Goal: Task Accomplishment & Management: Manage account settings

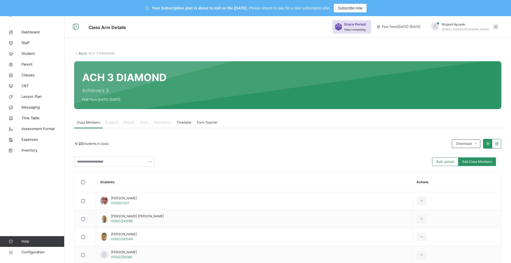
scroll to position [16, 0]
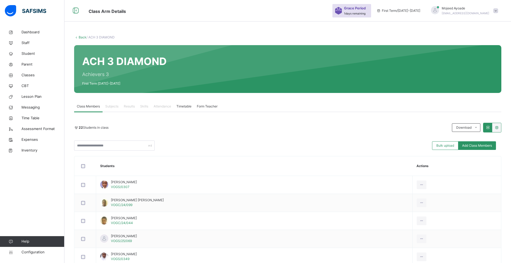
click at [116, 104] on span "Subjects" at bounding box center [111, 106] width 13 height 5
click at [109, 107] on span "Subjects" at bounding box center [111, 106] width 13 height 5
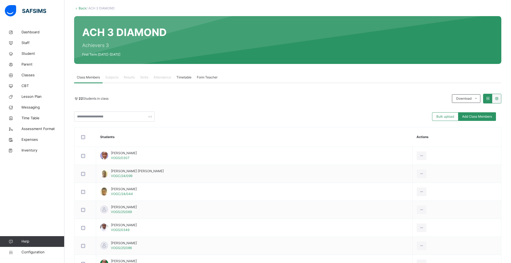
scroll to position [0, 0]
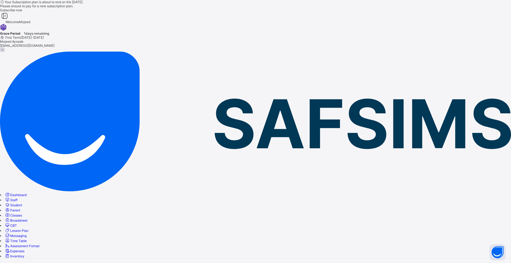
click at [22, 213] on span "Classes" at bounding box center [16, 215] width 12 height 4
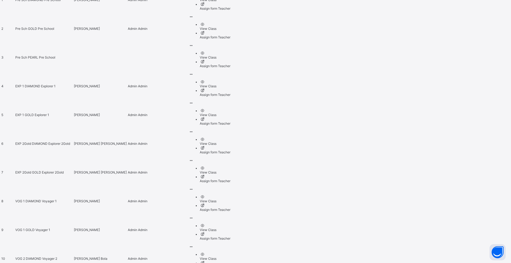
scroll to position [406, 0]
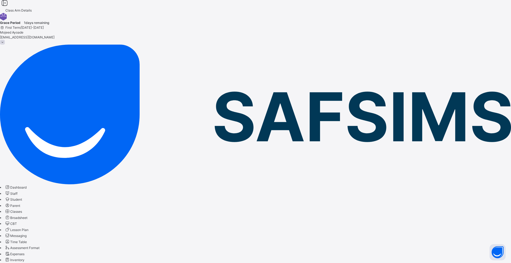
scroll to position [355, 0]
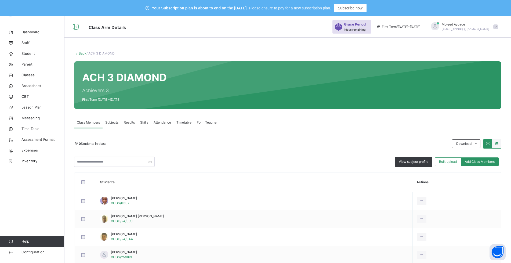
click at [112, 122] on span "Subjects" at bounding box center [111, 122] width 13 height 5
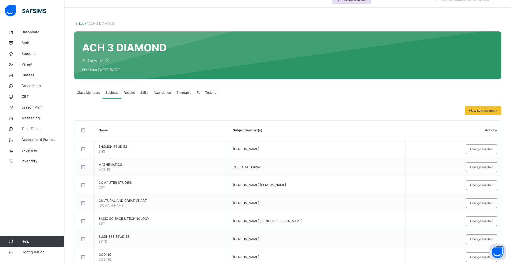
scroll to position [46, 0]
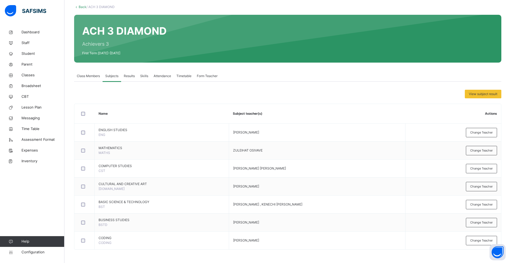
click at [227, 92] on div "View subject result" at bounding box center [288, 94] width 428 height 9
click at [262, 94] on div "View subject result" at bounding box center [288, 94] width 428 height 9
click at [277, 92] on div "View subject result" at bounding box center [288, 94] width 428 height 9
click at [301, 87] on div "View subject result Name Subject teacher(s) Actions ENGLISH STUDIES ENG Livinus…" at bounding box center [288, 166] width 428 height 168
click at [231, 94] on div "View subject result" at bounding box center [288, 94] width 428 height 9
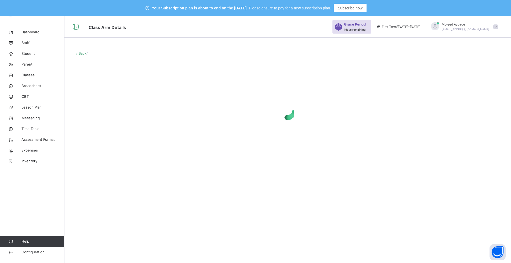
scroll to position [16, 0]
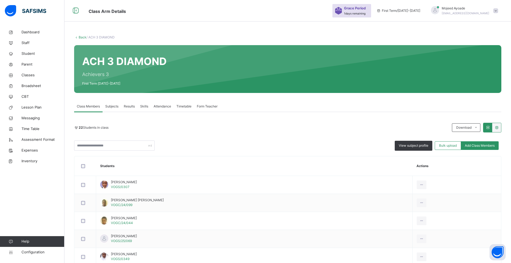
click at [106, 104] on div "Subjects" at bounding box center [112, 106] width 19 height 11
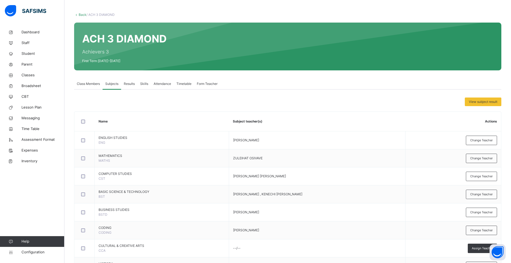
scroll to position [65, 0]
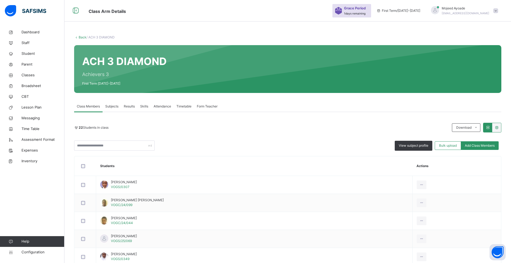
scroll to position [16, 0]
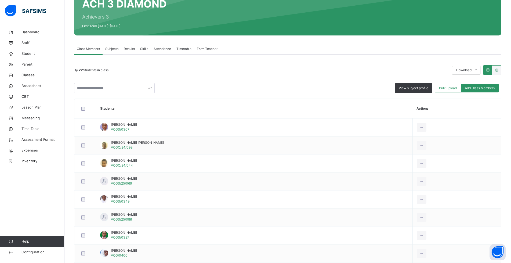
scroll to position [81, 0]
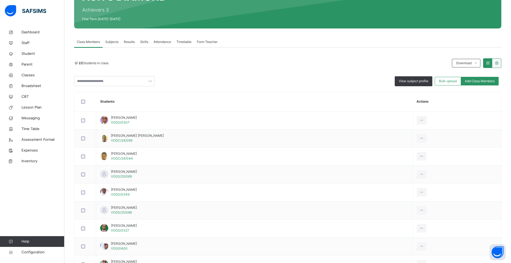
click at [109, 42] on span "Subjects" at bounding box center [111, 42] width 13 height 5
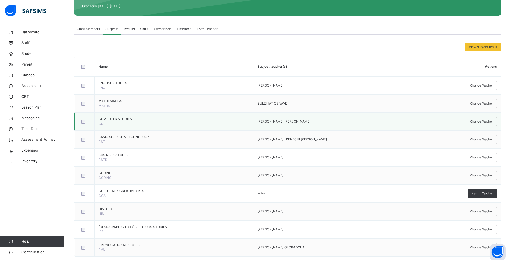
scroll to position [101, 0]
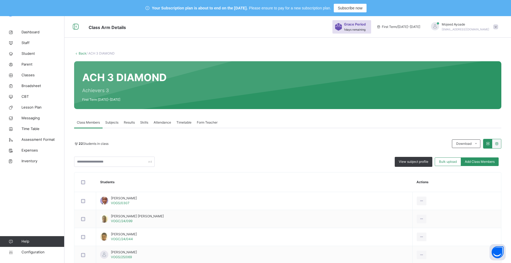
click at [108, 123] on span "Subjects" at bounding box center [111, 122] width 13 height 5
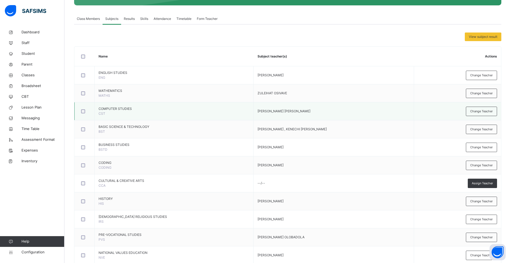
scroll to position [119, 0]
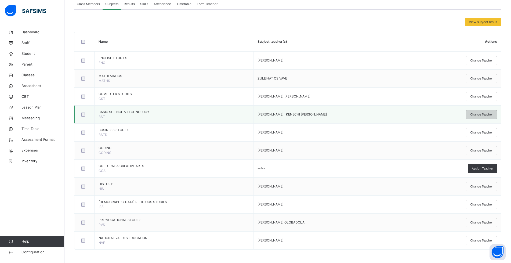
click at [478, 115] on span "Change Teacher" at bounding box center [482, 114] width 23 height 5
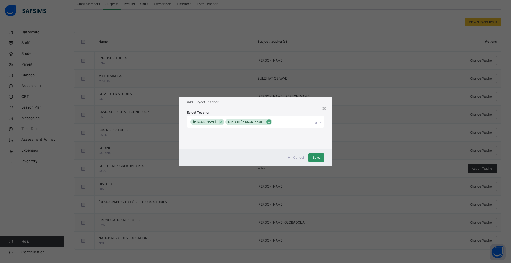
click at [268, 120] on icon at bounding box center [269, 122] width 3 height 4
click at [319, 158] on span "Save" at bounding box center [320, 157] width 8 height 5
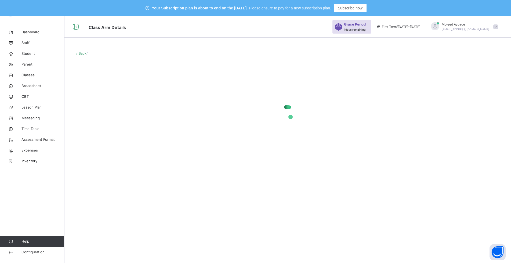
scroll to position [16, 0]
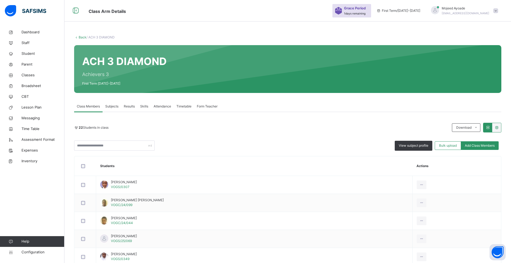
click at [115, 107] on span "Subjects" at bounding box center [111, 106] width 13 height 5
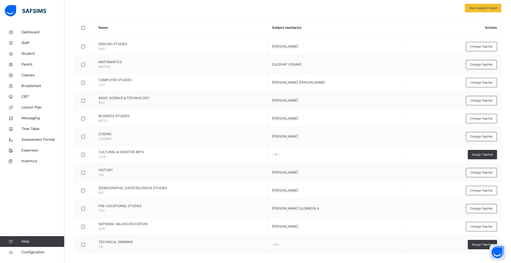
scroll to position [137, 0]
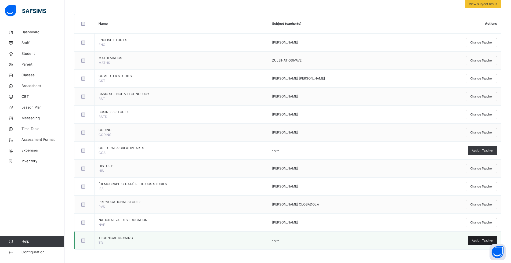
click at [482, 242] on span "Assign Teacher" at bounding box center [482, 240] width 21 height 5
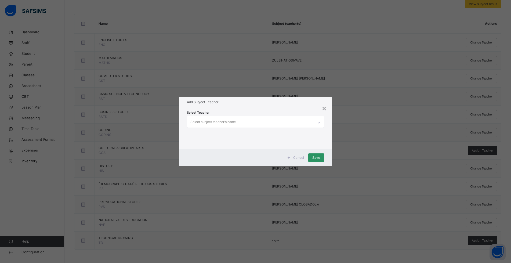
click at [276, 121] on div "Select subject teacher's name" at bounding box center [250, 121] width 127 height 11
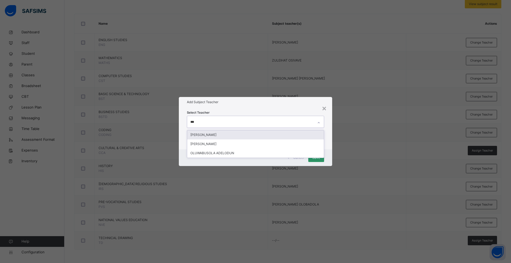
type input "****"
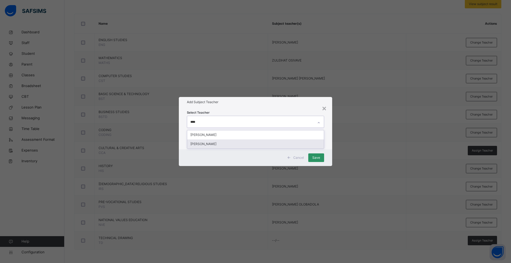
click at [258, 144] on div "[PERSON_NAME]" at bounding box center [255, 143] width 137 height 9
click at [267, 113] on div "Select Teacher SOLOMON IBRAHIM" at bounding box center [258, 128] width 139 height 37
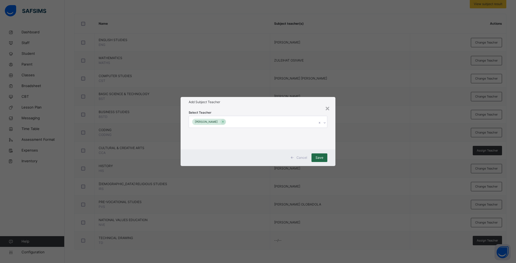
click at [318, 158] on span "Save" at bounding box center [320, 157] width 8 height 5
click at [240, 106] on div "Add Subject Teacher" at bounding box center [255, 102] width 153 height 10
click at [275, 109] on div "Select Teacher SOLOMON IBRAHIM" at bounding box center [255, 128] width 153 height 42
click at [281, 103] on h1 "Add Subject Teacher" at bounding box center [255, 102] width 137 height 5
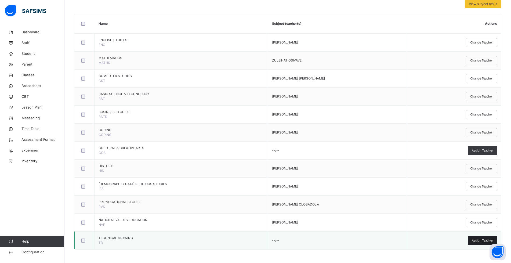
click at [486, 240] on span "Assign Teacher" at bounding box center [482, 240] width 21 height 5
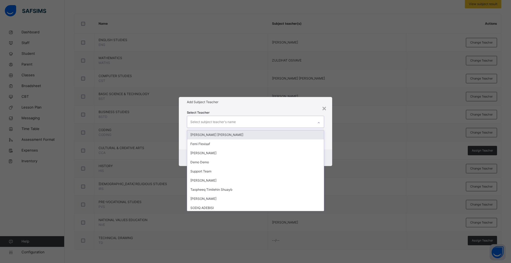
click at [230, 122] on div "Select subject teacher's name" at bounding box center [213, 122] width 45 height 10
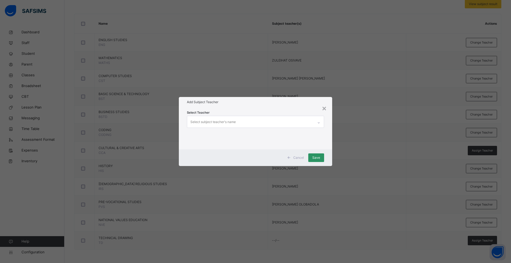
click at [372, 102] on div "× Add Subject Teacher Select Teacher Select subject teacher's name Cancel Save" at bounding box center [255, 131] width 511 height 263
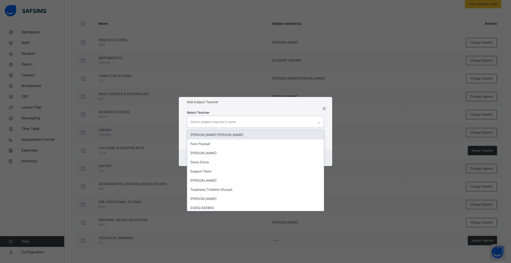
click at [230, 121] on div "Select subject teacher's name" at bounding box center [213, 122] width 45 height 10
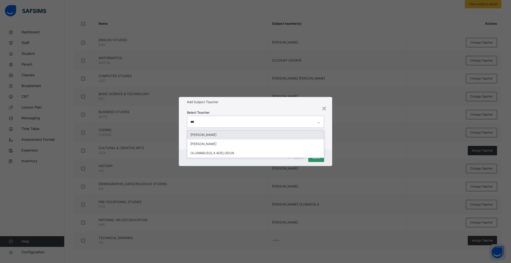
type input "****"
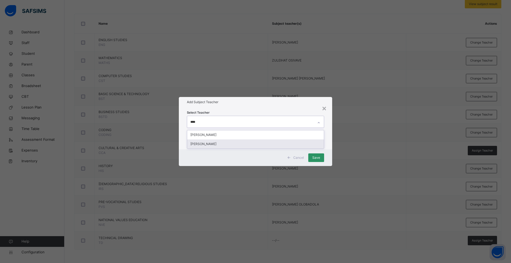
click at [232, 142] on div "[PERSON_NAME]" at bounding box center [255, 143] width 137 height 9
click at [256, 109] on div "Select Teacher SOLOMON IBRAHIM" at bounding box center [258, 128] width 155 height 42
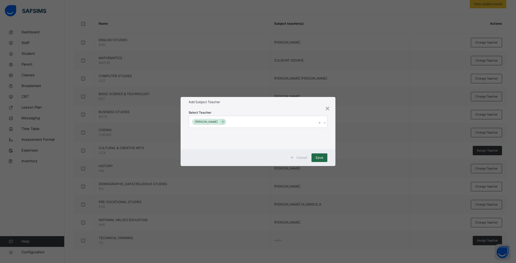
click at [317, 158] on span "Save" at bounding box center [320, 157] width 8 height 5
click at [248, 104] on h1 "Add Subject Teacher" at bounding box center [255, 102] width 137 height 5
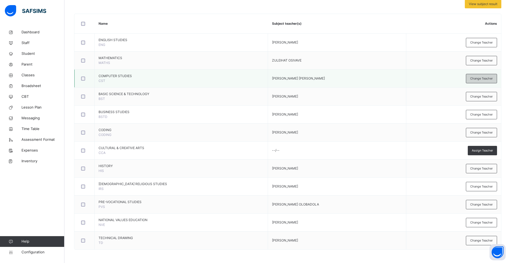
click at [482, 78] on span "Change Teacher" at bounding box center [482, 78] width 23 height 5
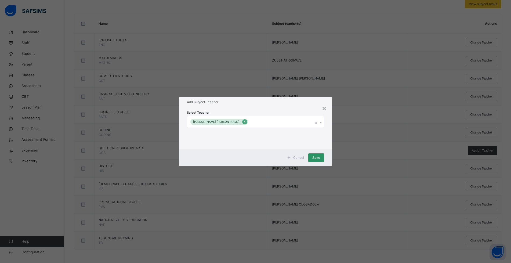
click at [244, 121] on icon at bounding box center [245, 122] width 3 height 4
click at [235, 121] on div "Select subject teacher's name" at bounding box center [214, 122] width 45 height 10
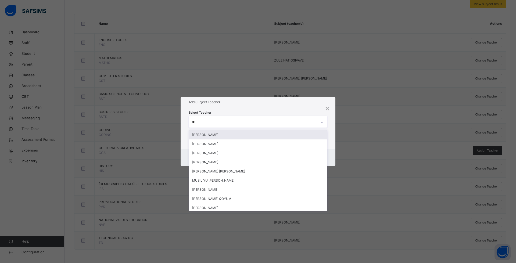
type input "***"
click at [221, 137] on div "[PERSON_NAME]" at bounding box center [258, 134] width 138 height 9
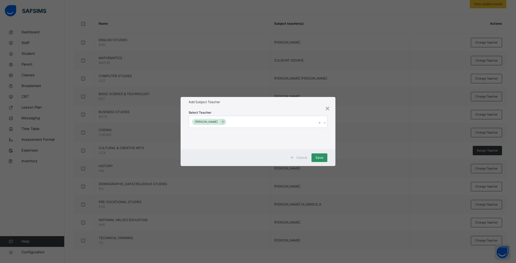
click at [241, 109] on div "Select Teacher Abdulazeez Yusuf" at bounding box center [258, 128] width 155 height 42
click at [321, 156] on span "Save" at bounding box center [320, 157] width 8 height 5
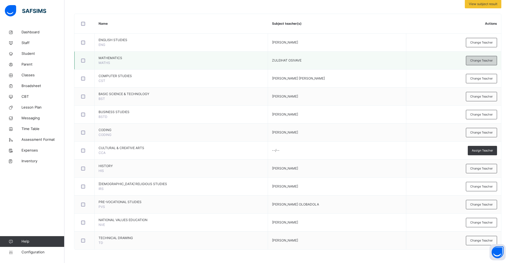
click at [488, 59] on span "Change Teacher" at bounding box center [482, 60] width 23 height 5
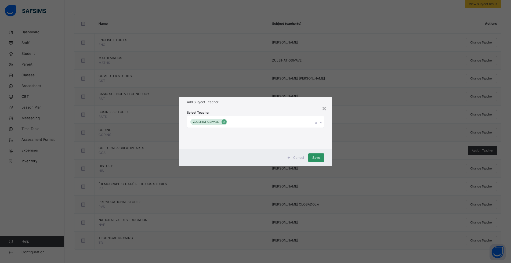
click at [224, 121] on icon at bounding box center [224, 122] width 3 height 4
type input "***"
click at [222, 134] on div "Abass [PERSON_NAME]" at bounding box center [258, 134] width 138 height 9
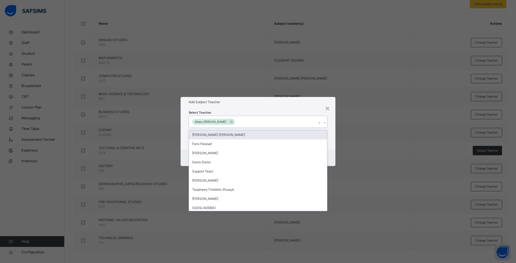
click at [243, 103] on h1 "Add Subject Teacher" at bounding box center [258, 102] width 139 height 5
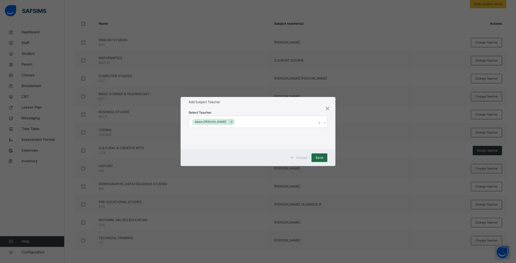
click at [319, 159] on span "Save" at bounding box center [320, 157] width 8 height 5
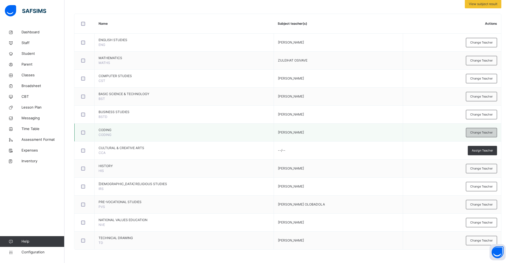
click at [493, 131] on span "Change Teacher" at bounding box center [482, 132] width 23 height 5
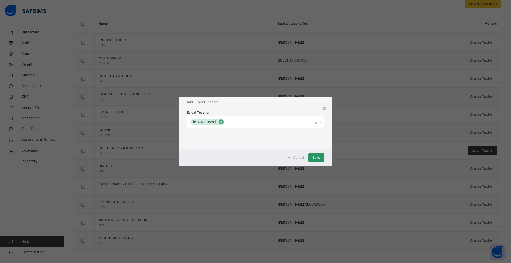
click at [223, 121] on icon at bounding box center [221, 122] width 3 height 4
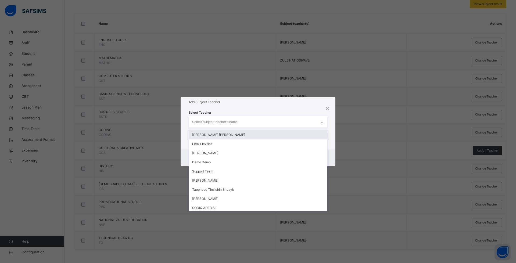
click at [230, 121] on div "Select subject teacher's name" at bounding box center [214, 122] width 45 height 10
type input "***"
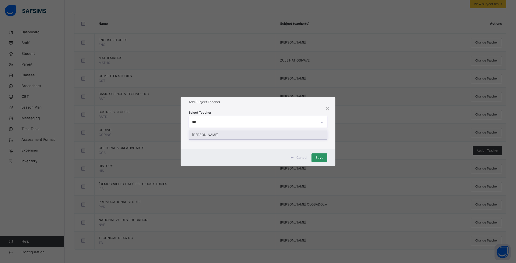
click at [217, 135] on div "[PERSON_NAME]" at bounding box center [258, 134] width 138 height 9
click at [234, 109] on div "Select Teacher Mojeed Taiwo Ayoade" at bounding box center [258, 128] width 155 height 42
click at [323, 156] on span "Save" at bounding box center [320, 157] width 8 height 5
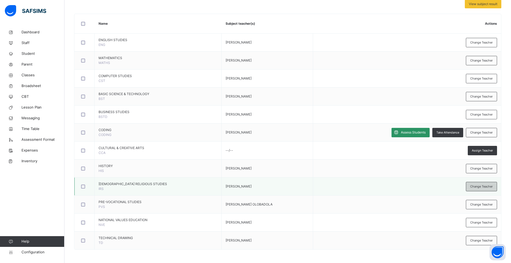
click at [481, 188] on span "Change Teacher" at bounding box center [482, 186] width 23 height 5
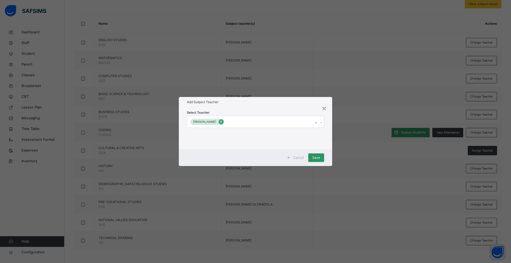
click at [220, 121] on icon at bounding box center [221, 122] width 3 height 4
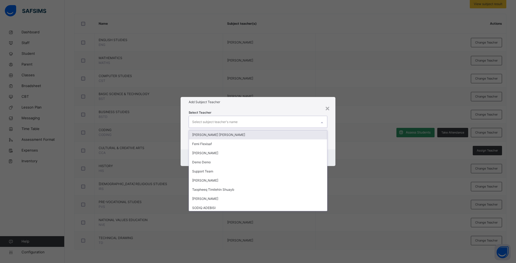
click at [257, 122] on div "Select subject teacher's name" at bounding box center [253, 121] width 128 height 11
type input "***"
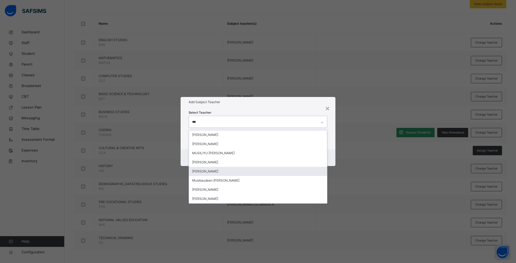
click at [220, 171] on div "[PERSON_NAME]" at bounding box center [258, 171] width 138 height 9
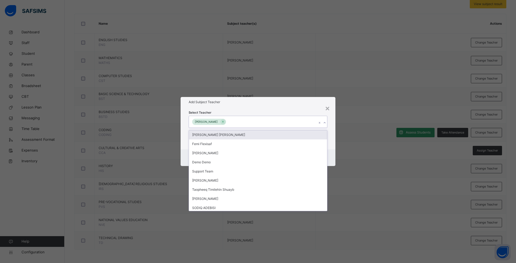
click at [266, 102] on h1 "Add Subject Teacher" at bounding box center [258, 102] width 139 height 5
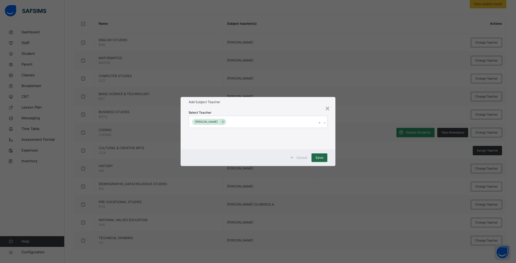
click at [324, 157] on div "Save" at bounding box center [320, 157] width 16 height 9
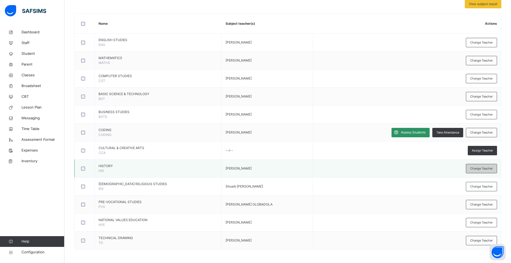
click at [493, 170] on span "Change Teacher" at bounding box center [482, 168] width 23 height 5
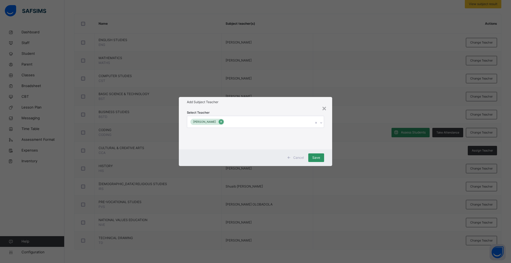
click at [223, 120] on icon at bounding box center [221, 122] width 3 height 4
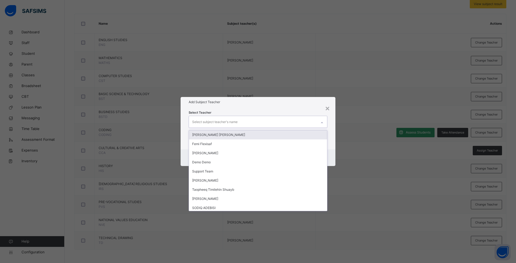
click at [226, 124] on div "Select subject teacher's name" at bounding box center [214, 122] width 45 height 10
type input "***"
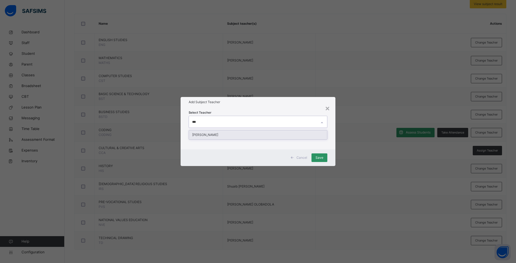
click at [222, 135] on div "[PERSON_NAME]" at bounding box center [258, 134] width 138 height 9
click at [237, 111] on div "Select Teacher ADETUTU AKANBI" at bounding box center [258, 128] width 139 height 37
click at [321, 159] on span "Save" at bounding box center [320, 157] width 8 height 5
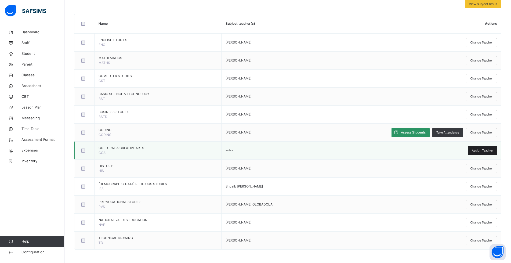
click at [489, 152] on span "Assign Teacher" at bounding box center [482, 150] width 21 height 5
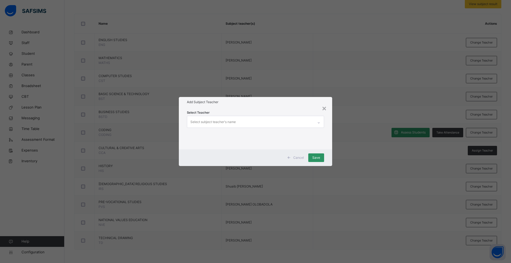
click at [283, 124] on div "Select subject teacher's name" at bounding box center [250, 121] width 127 height 11
type input "*****"
click at [200, 142] on div "[PERSON_NAME]" at bounding box center [255, 143] width 137 height 9
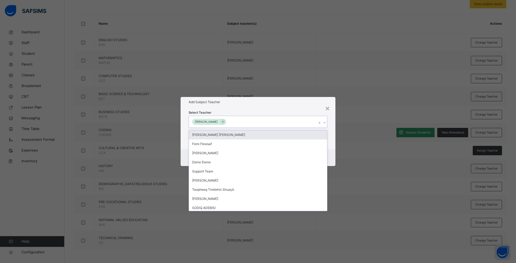
click at [248, 107] on div "Select Teacher option CLEMENT USILI, selected. option Victoria Uchechi Eze focu…" at bounding box center [258, 128] width 155 height 42
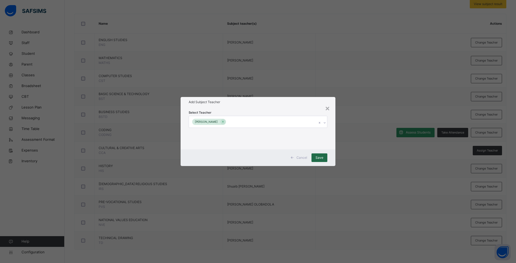
click at [318, 157] on span "Save" at bounding box center [320, 157] width 8 height 5
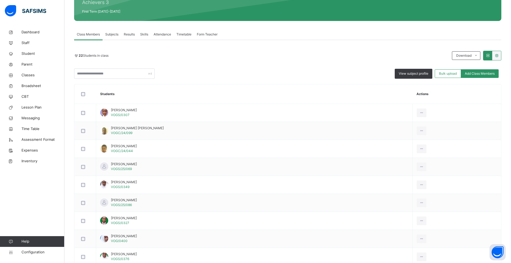
scroll to position [110, 0]
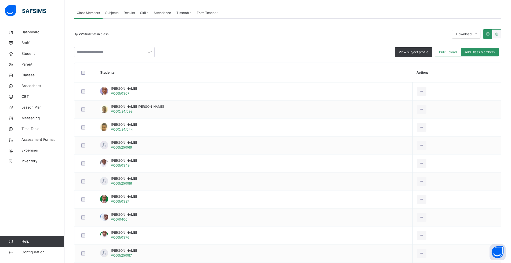
click at [109, 10] on div "Subjects" at bounding box center [112, 13] width 19 height 11
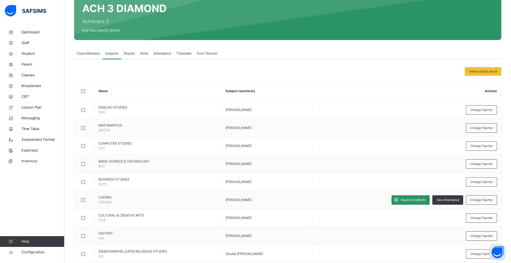
scroll to position [56, 0]
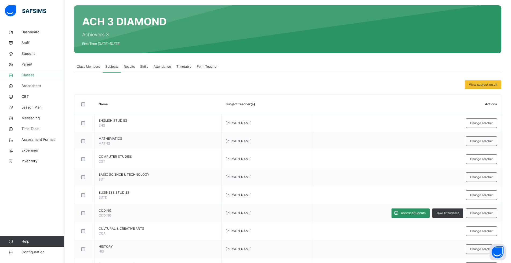
click at [26, 74] on span "Classes" at bounding box center [43, 75] width 43 height 5
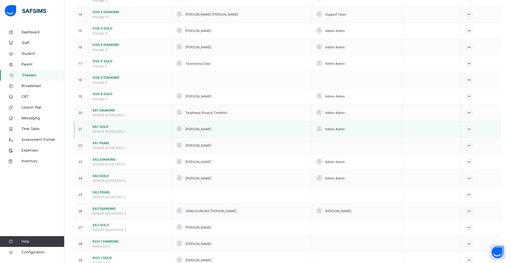
scroll to position [282, 0]
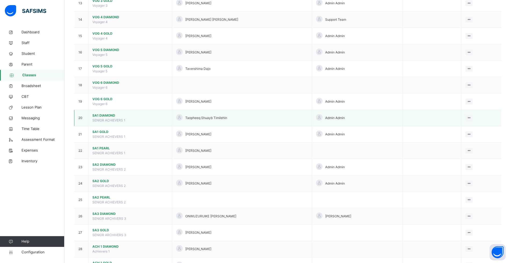
click at [108, 116] on span "SA1 DIAMOND" at bounding box center [130, 115] width 76 height 5
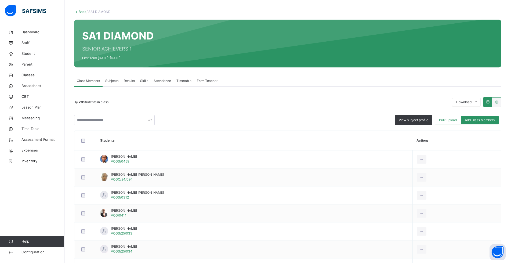
scroll to position [40, 0]
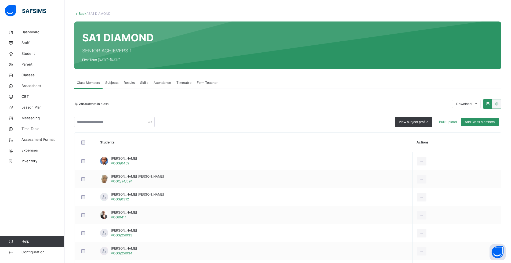
click at [110, 82] on span "Subjects" at bounding box center [111, 82] width 13 height 5
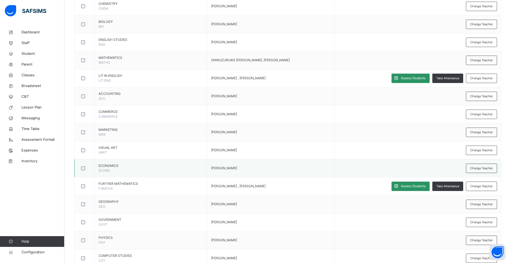
scroll to position [182, 0]
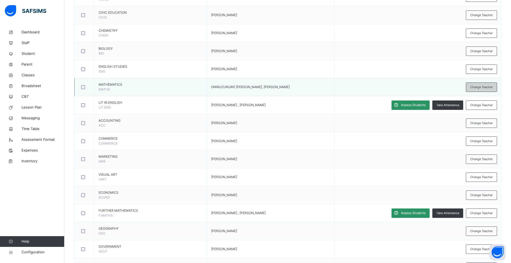
click at [480, 87] on span "Change Teacher" at bounding box center [482, 87] width 23 height 5
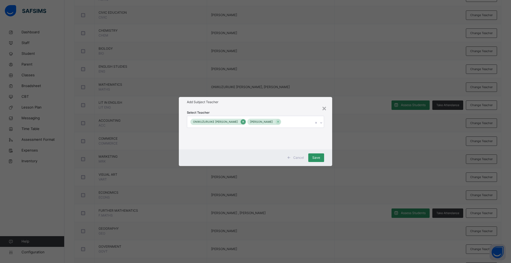
click at [242, 121] on icon at bounding box center [243, 122] width 3 height 4
click at [224, 121] on icon at bounding box center [222, 122] width 3 height 4
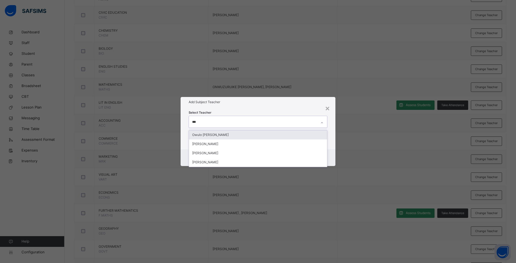
type input "****"
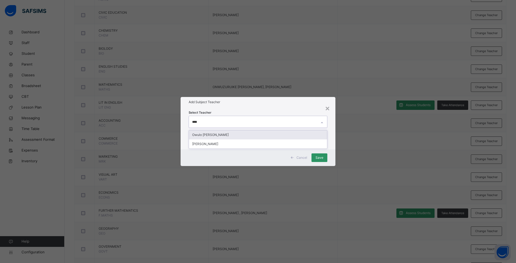
click at [192, 135] on div "Owulo [PERSON_NAME]" at bounding box center [258, 134] width 138 height 9
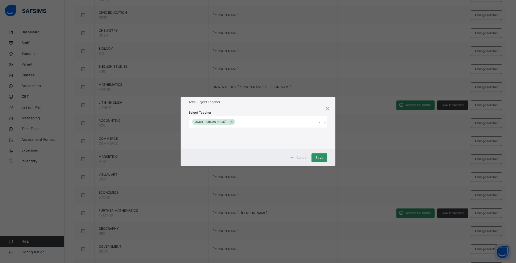
click at [241, 101] on h1 "Add Subject Teacher" at bounding box center [258, 102] width 139 height 5
click at [326, 158] on div "Save" at bounding box center [320, 157] width 16 height 9
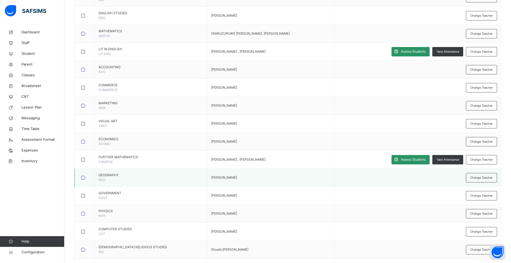
scroll to position [236, 0]
click at [487, 160] on span "Change Teacher" at bounding box center [482, 159] width 23 height 5
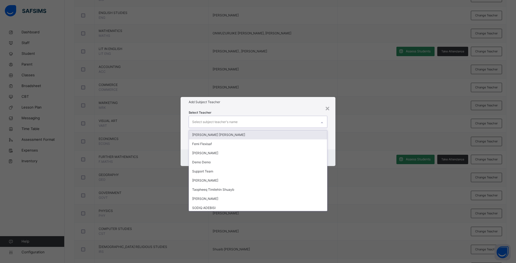
click at [240, 123] on div "Select subject teacher's name" at bounding box center [253, 121] width 128 height 11
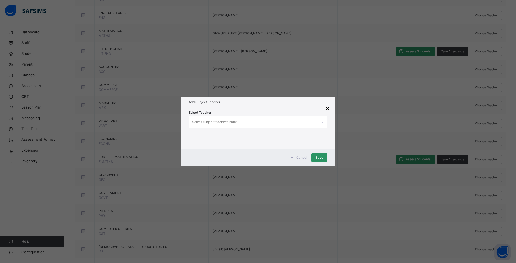
click at [328, 108] on div "×" at bounding box center [327, 107] width 5 height 11
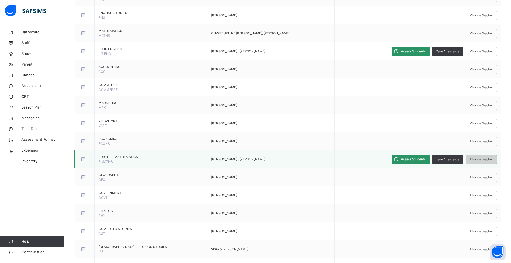
click at [482, 160] on span "Change Teacher" at bounding box center [482, 159] width 23 height 5
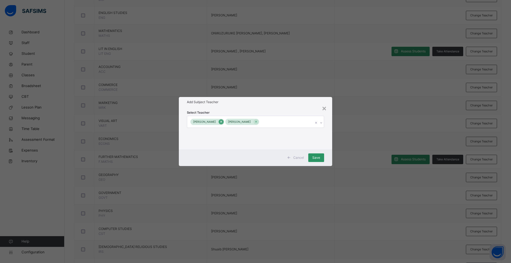
click at [222, 122] on icon at bounding box center [221, 122] width 1 height 2
click at [224, 122] on icon at bounding box center [222, 122] width 1 height 2
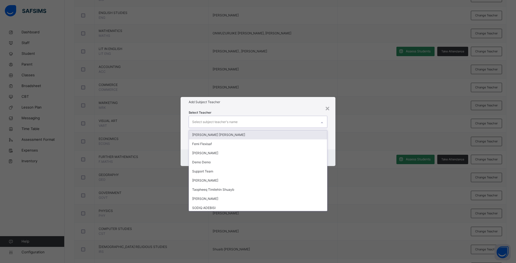
click at [228, 122] on div "Select subject teacher's name" at bounding box center [214, 122] width 45 height 10
type input "***"
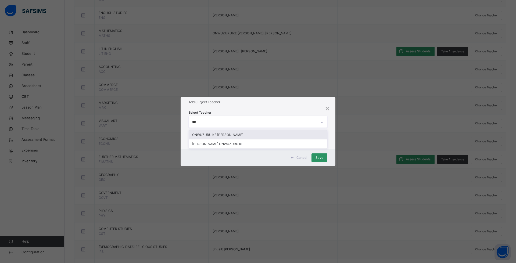
click at [230, 133] on div "ONWUZURUIKE [PERSON_NAME]" at bounding box center [258, 134] width 138 height 9
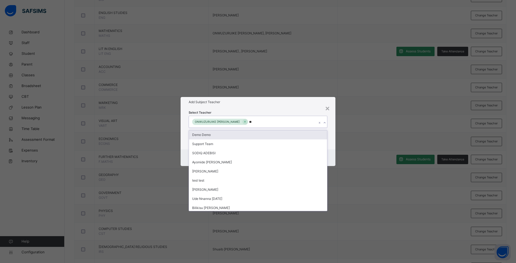
type input "***"
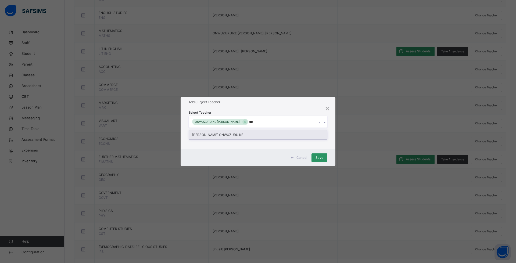
click at [251, 134] on div "[PERSON_NAME] ONWUZURUIKE" at bounding box center [258, 134] width 138 height 9
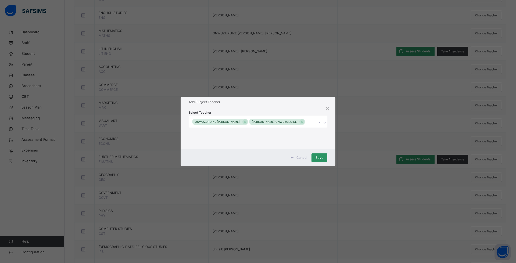
click at [294, 101] on h1 "Add Subject Teacher" at bounding box center [258, 102] width 139 height 5
click at [321, 157] on span "Save" at bounding box center [320, 157] width 8 height 5
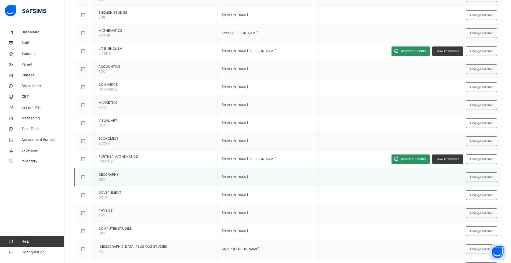
scroll to position [263, 0]
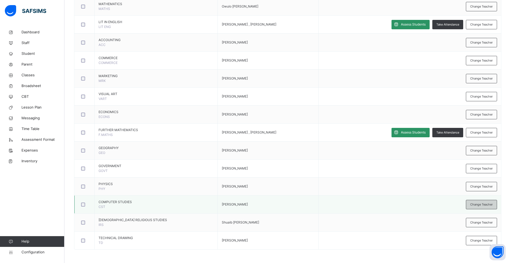
click at [482, 205] on span "Change Teacher" at bounding box center [482, 204] width 23 height 5
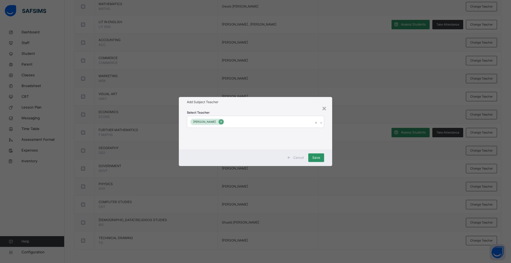
click at [223, 121] on icon at bounding box center [221, 122] width 3 height 4
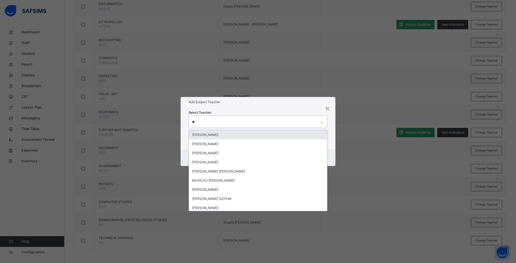
type input "***"
click at [217, 134] on div "[PERSON_NAME]" at bounding box center [258, 134] width 138 height 9
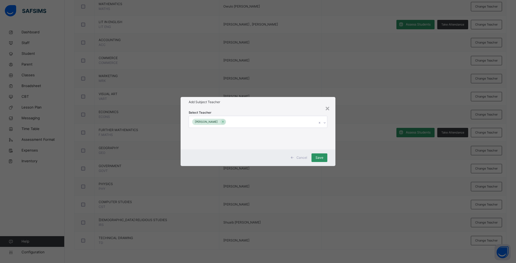
click at [253, 105] on div "Add Subject Teacher" at bounding box center [258, 102] width 155 height 10
click at [321, 155] on span "Save" at bounding box center [320, 157] width 8 height 5
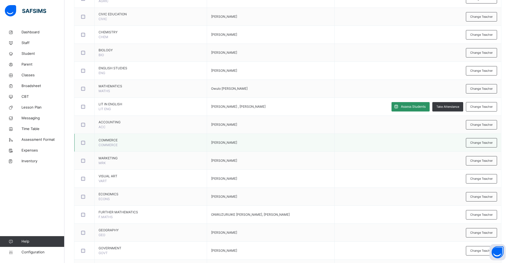
scroll to position [155, 0]
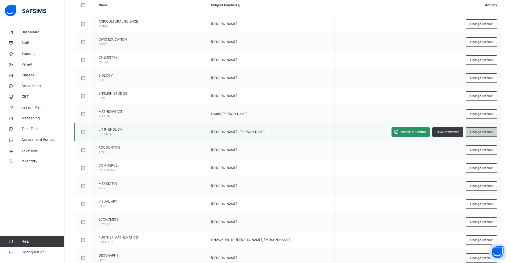
click at [481, 133] on span "Change Teacher" at bounding box center [482, 132] width 23 height 5
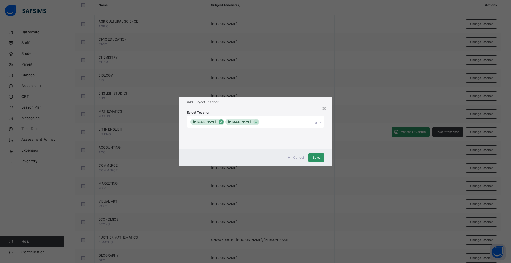
click at [220, 120] on div at bounding box center [221, 121] width 5 height 5
click at [224, 122] on icon at bounding box center [222, 122] width 3 height 4
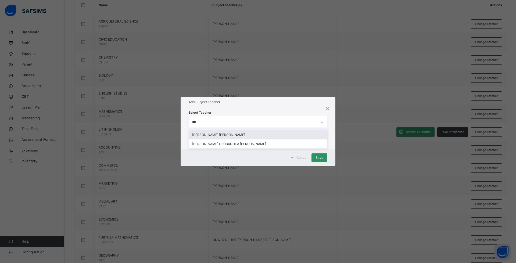
type input "****"
click at [216, 134] on div "[PERSON_NAME] [PERSON_NAME]" at bounding box center [258, 134] width 138 height 9
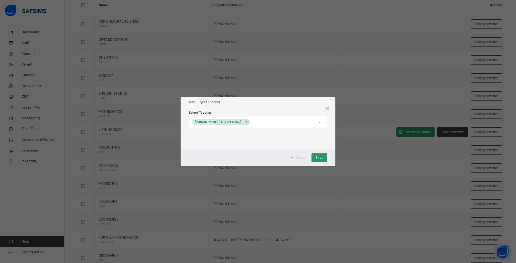
click at [254, 98] on div "Add Subject Teacher" at bounding box center [258, 102] width 155 height 10
click at [315, 160] on div "Save" at bounding box center [320, 157] width 16 height 9
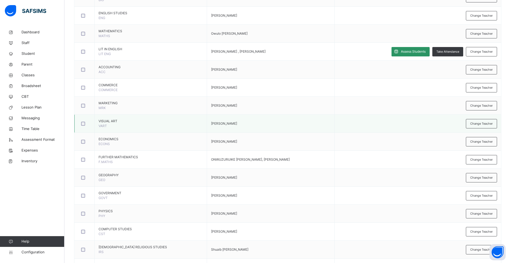
scroll to position [263, 0]
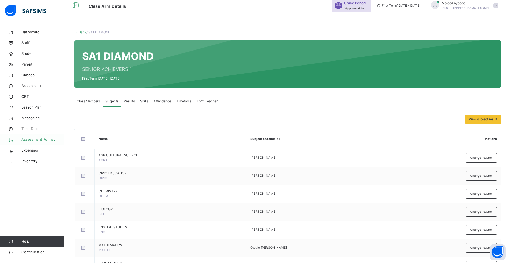
scroll to position [21, 0]
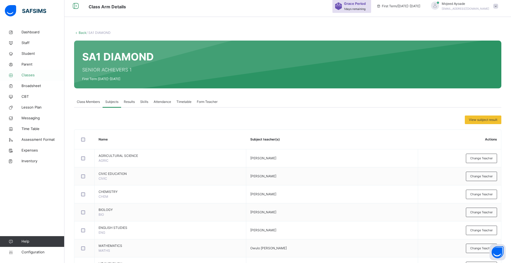
click at [26, 74] on span "Classes" at bounding box center [43, 75] width 43 height 5
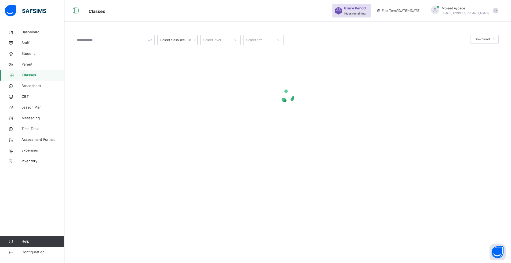
scroll to position [16, 0]
click at [98, 39] on input "text" at bounding box center [114, 40] width 81 height 10
type input "*"
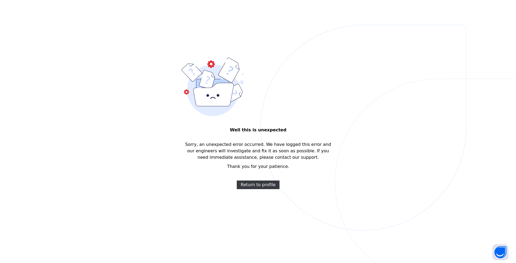
scroll to position [0, 0]
click at [266, 181] on div "Return to profile" at bounding box center [258, 185] width 43 height 9
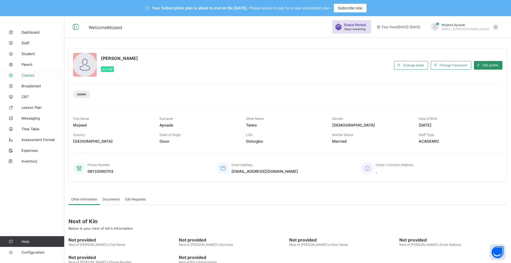
drag, startPoint x: 0, startPoint y: 0, endPoint x: 27, endPoint y: 77, distance: 81.9
click at [27, 77] on link "Classes" at bounding box center [32, 75] width 65 height 11
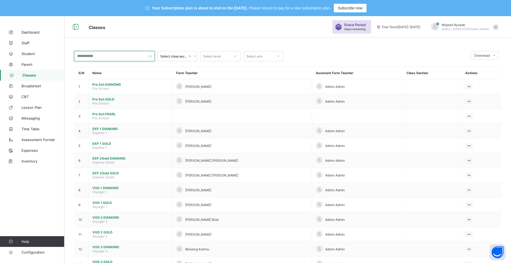
click at [111, 55] on input "text" at bounding box center [114, 56] width 81 height 10
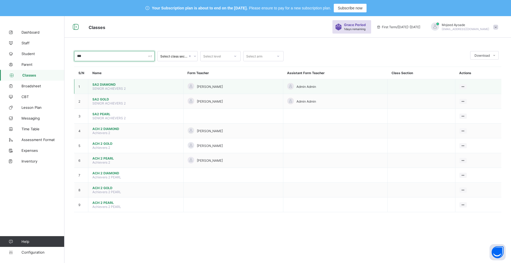
type input "***"
click at [101, 85] on span "SA2 DIAMOND" at bounding box center [135, 85] width 87 height 4
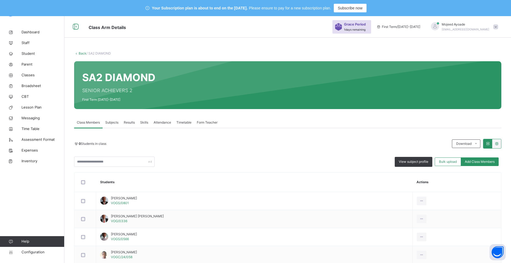
click at [108, 125] on div "Subjects" at bounding box center [112, 122] width 19 height 11
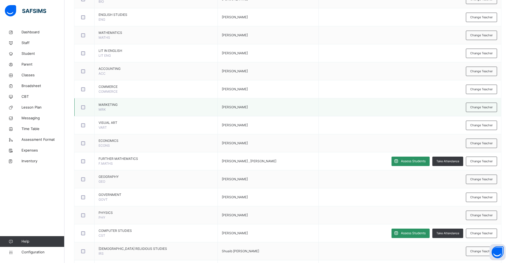
scroll to position [236, 0]
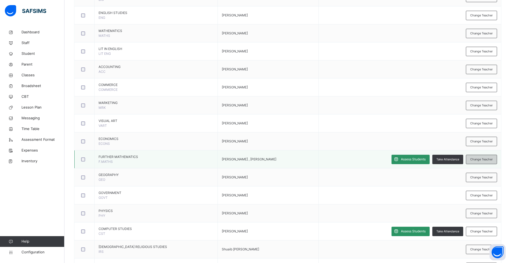
click at [481, 159] on span "Change Teacher" at bounding box center [482, 159] width 23 height 5
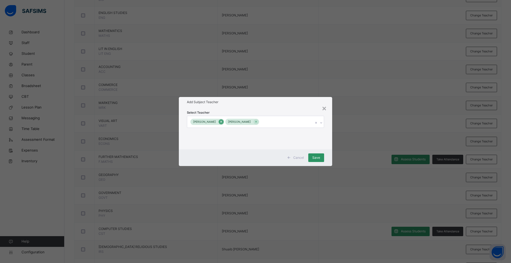
click at [221, 122] on icon at bounding box center [221, 122] width 3 height 4
click at [224, 123] on icon at bounding box center [222, 122] width 3 height 4
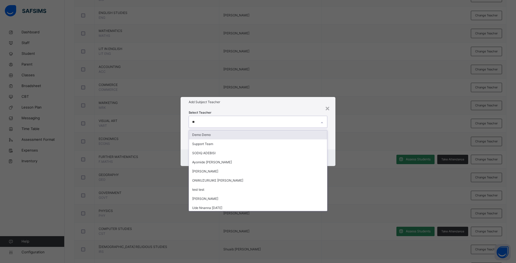
type input "***"
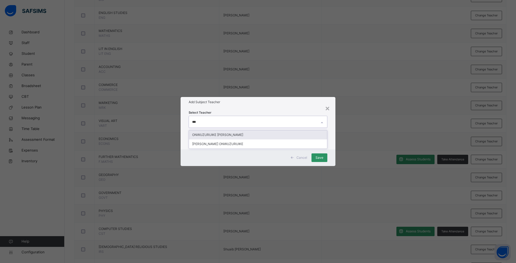
click at [227, 136] on div "ONWUZURUIKE [PERSON_NAME]" at bounding box center [258, 134] width 138 height 9
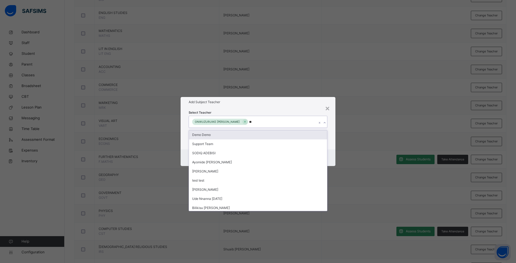
type input "***"
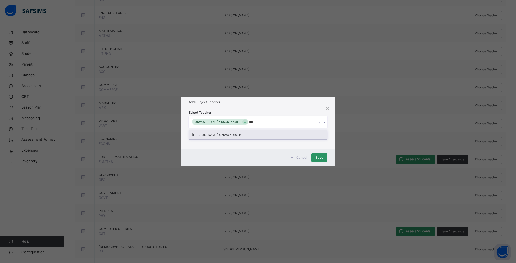
click at [227, 136] on div "[PERSON_NAME] ONWUZURUIKE" at bounding box center [258, 134] width 138 height 9
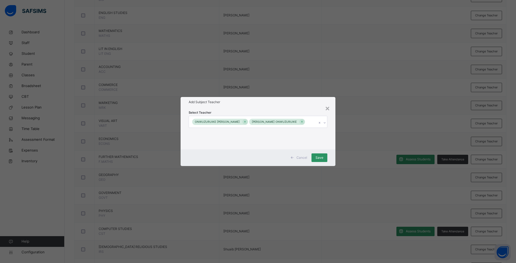
drag, startPoint x: 254, startPoint y: 106, endPoint x: 312, endPoint y: 145, distance: 69.9
click at [255, 107] on div "Add Subject Teacher" at bounding box center [258, 102] width 155 height 10
click at [322, 156] on span "Save" at bounding box center [320, 157] width 8 height 5
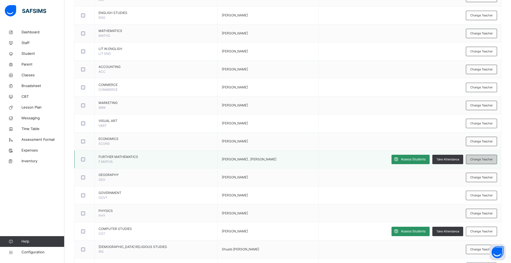
click at [488, 159] on span "Change Teacher" at bounding box center [482, 159] width 23 height 5
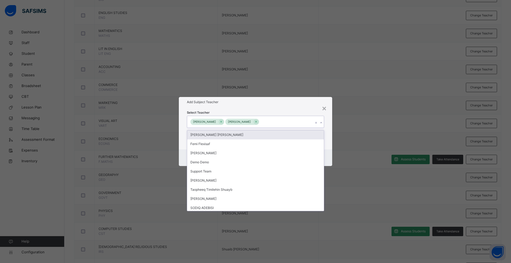
click at [289, 122] on div "YUSUF [PERSON_NAME] [PERSON_NAME]" at bounding box center [250, 121] width 127 height 11
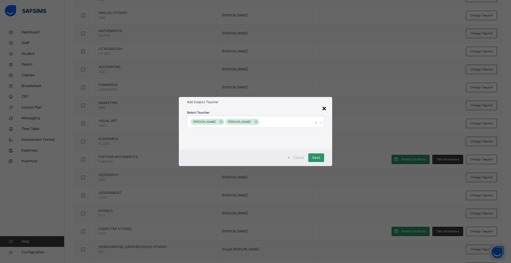
click at [325, 110] on div "×" at bounding box center [324, 107] width 5 height 11
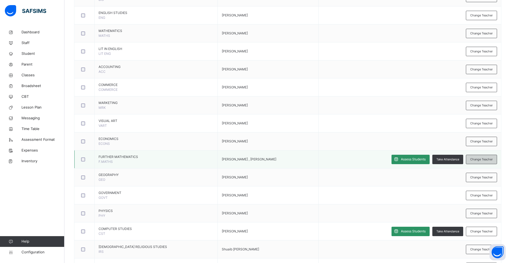
click at [485, 158] on span "Change Teacher" at bounding box center [482, 159] width 23 height 5
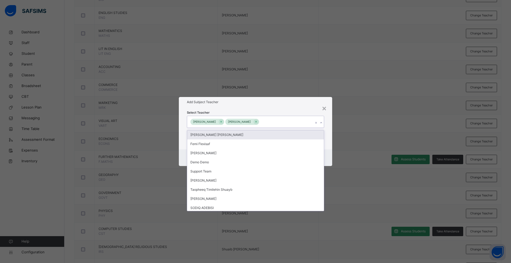
click at [290, 124] on div "YUSUF [PERSON_NAME] [PERSON_NAME]" at bounding box center [250, 121] width 127 height 11
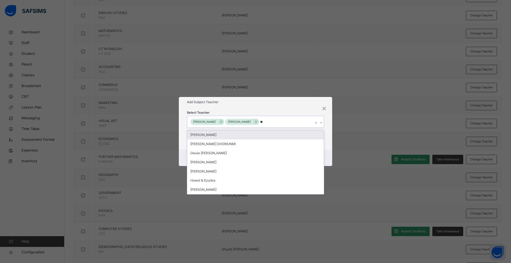
type input "***"
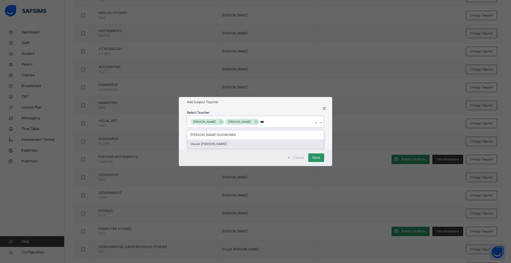
click at [248, 144] on div "Owulo [PERSON_NAME]" at bounding box center [255, 143] width 137 height 9
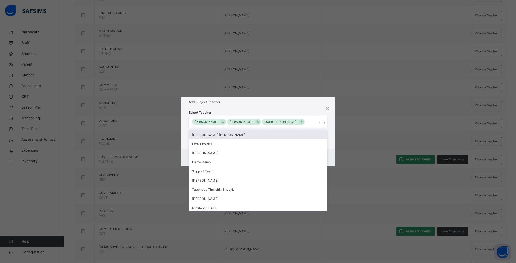
click at [289, 100] on h1 "Add Subject Teacher" at bounding box center [258, 102] width 139 height 5
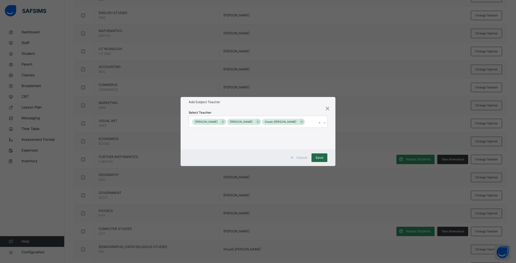
click at [323, 158] on span "Save" at bounding box center [320, 157] width 8 height 5
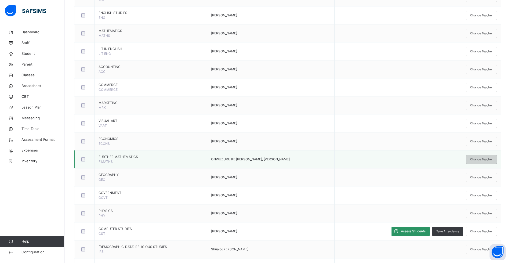
click at [491, 158] on span "Change Teacher" at bounding box center [482, 159] width 23 height 5
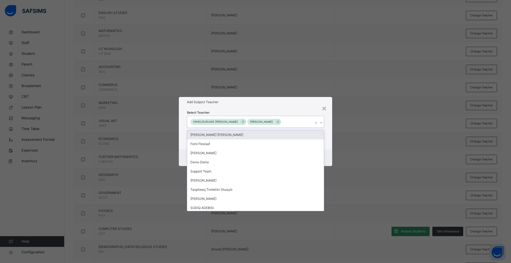
click at [308, 121] on div "ONWUZURUIKE [PERSON_NAME] [PERSON_NAME]" at bounding box center [250, 121] width 127 height 11
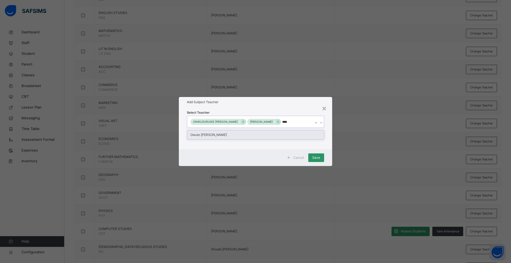
type input "*****"
click at [247, 139] on div "Owulo [PERSON_NAME]" at bounding box center [255, 134] width 137 height 9
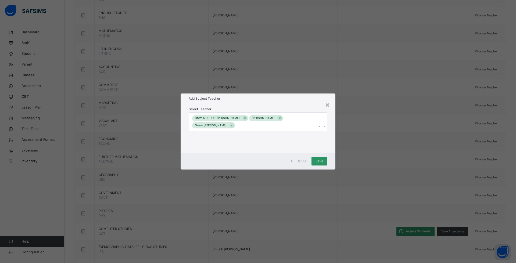
click at [259, 94] on div "Add Subject Teacher" at bounding box center [258, 99] width 155 height 10
click at [321, 159] on span "Save" at bounding box center [320, 161] width 8 height 5
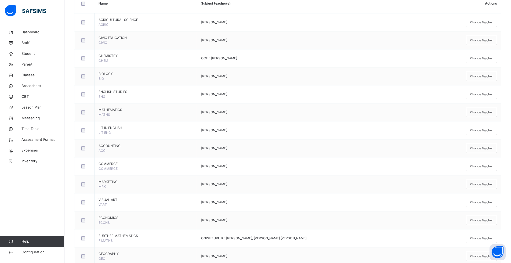
scroll to position [155, 0]
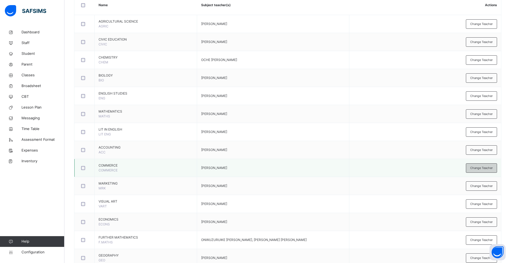
click at [478, 168] on span "Change Teacher" at bounding box center [482, 168] width 23 height 5
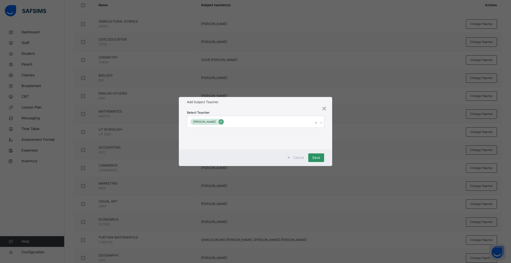
click at [220, 121] on icon at bounding box center [221, 122] width 3 height 4
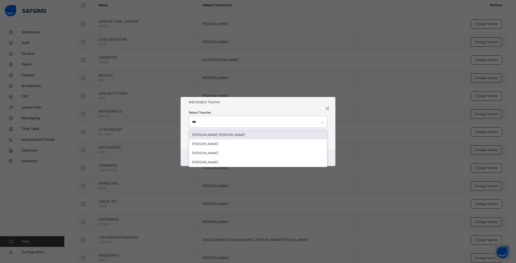
type input "****"
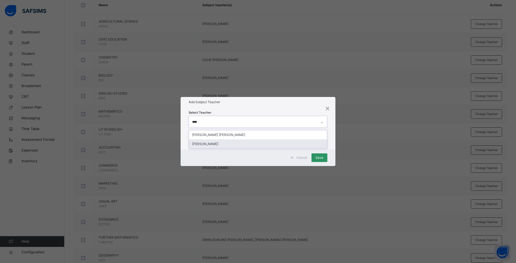
click at [219, 145] on div "[PERSON_NAME]" at bounding box center [258, 143] width 138 height 9
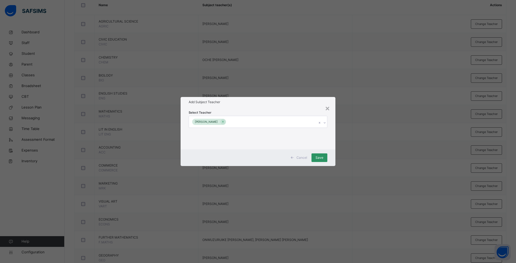
click at [237, 96] on div "× Add Subject Teacher Select Teacher [PERSON_NAME] Cancel Save" at bounding box center [258, 131] width 516 height 263
click at [322, 158] on span "Save" at bounding box center [320, 157] width 8 height 5
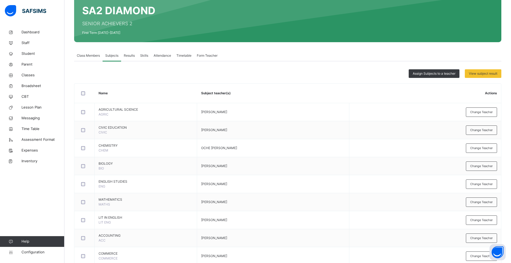
scroll to position [0, 0]
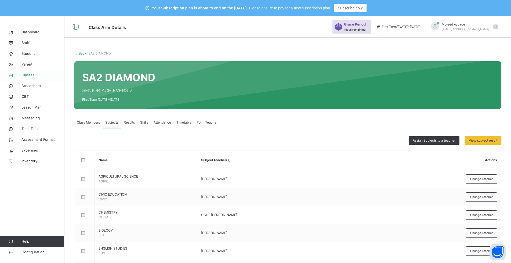
click at [31, 75] on span "Classes" at bounding box center [43, 75] width 43 height 5
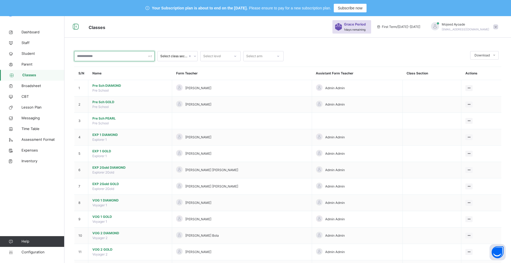
click at [95, 56] on input "text" at bounding box center [114, 56] width 81 height 10
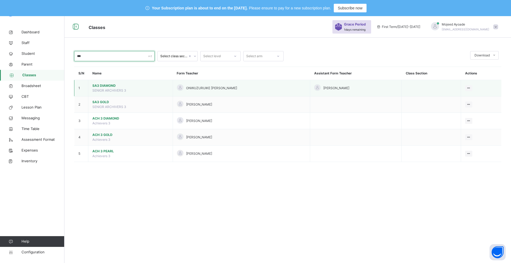
type input "***"
click at [109, 86] on span "SA3 DIAMOND" at bounding box center [130, 85] width 76 height 5
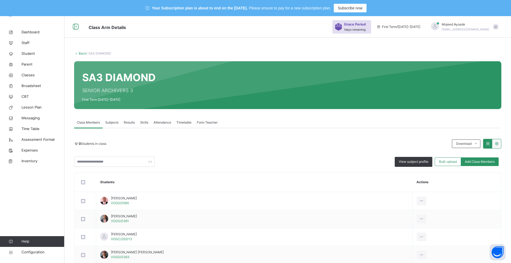
click at [117, 124] on span "Subjects" at bounding box center [111, 122] width 13 height 5
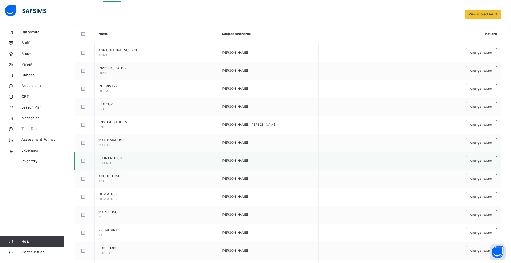
scroll to position [134, 0]
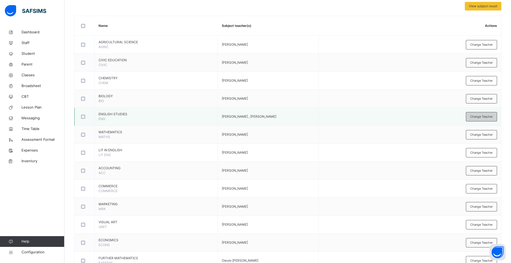
click at [480, 119] on span "Change Teacher" at bounding box center [482, 116] width 23 height 5
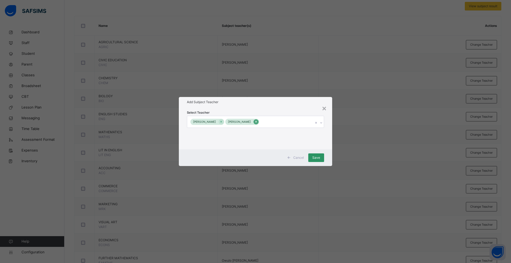
click at [258, 122] on icon at bounding box center [256, 122] width 3 height 4
click at [326, 157] on div "Save" at bounding box center [320, 157] width 16 height 9
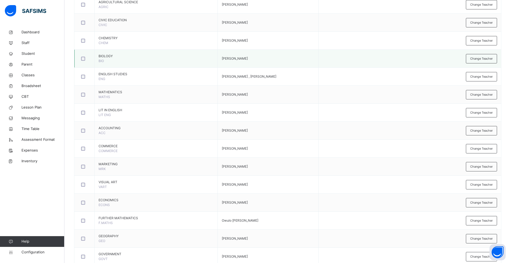
scroll to position [182, 0]
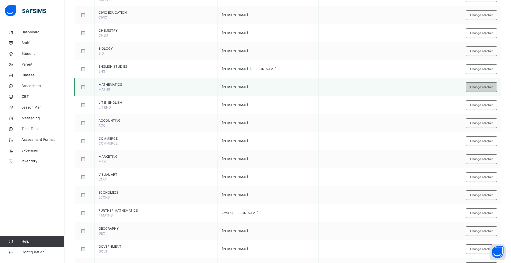
click at [485, 85] on span "Change Teacher" at bounding box center [482, 87] width 23 height 5
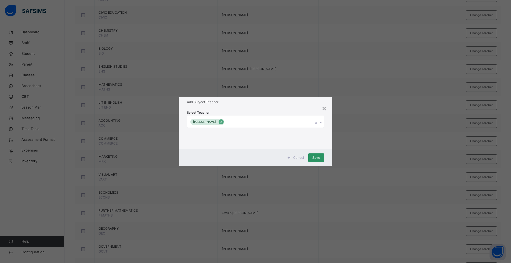
click at [221, 121] on icon at bounding box center [221, 122] width 3 height 4
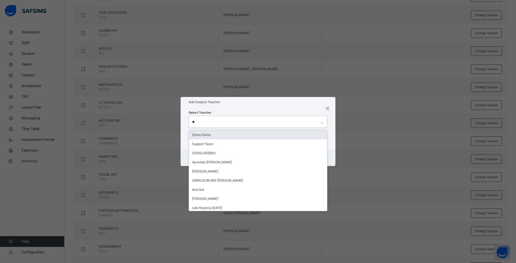
type input "***"
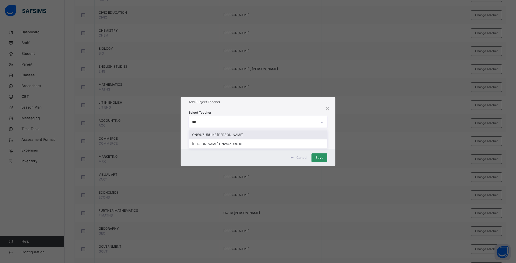
click at [225, 136] on div "ONWUZURUIKE [PERSON_NAME]" at bounding box center [258, 134] width 138 height 9
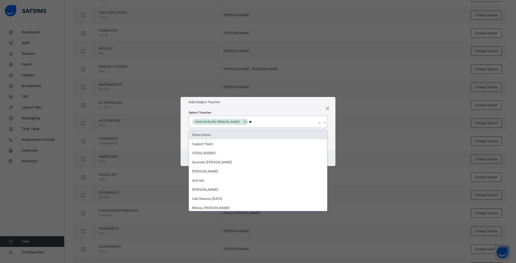
type input "***"
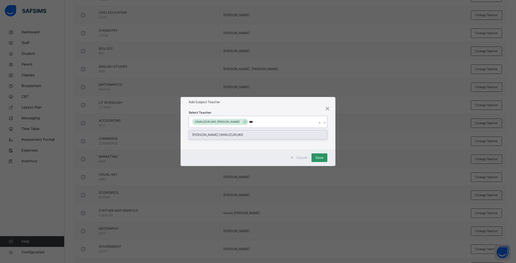
click at [257, 135] on div "[PERSON_NAME] ONWUZURUIKE" at bounding box center [258, 134] width 138 height 9
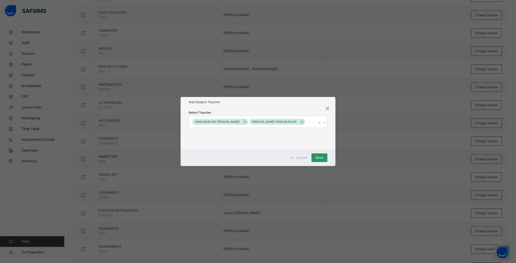
click at [266, 111] on div "Select Teacher ONWUZURUIKE [PERSON_NAME] [PERSON_NAME]" at bounding box center [258, 128] width 139 height 37
click at [318, 160] on span "Save" at bounding box center [320, 157] width 8 height 5
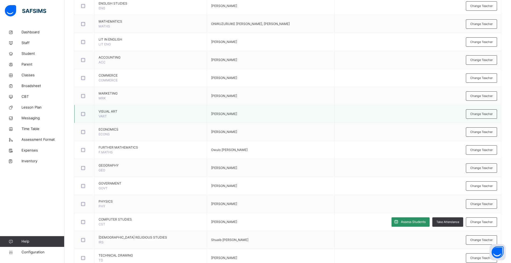
scroll to position [236, 0]
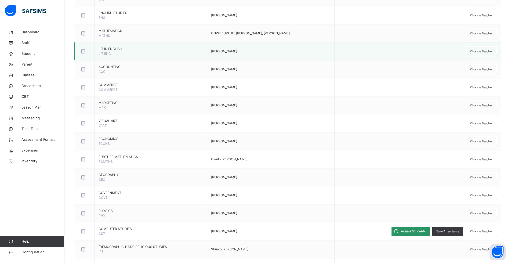
click at [85, 50] on div at bounding box center [84, 51] width 9 height 4
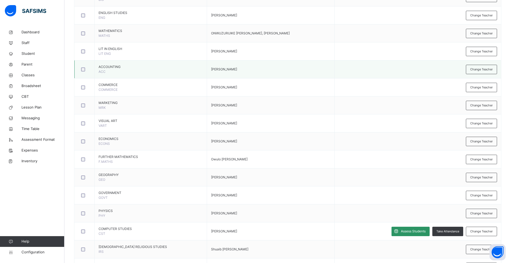
click at [85, 69] on div at bounding box center [84, 69] width 9 height 4
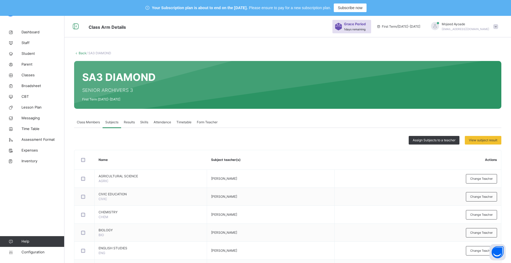
scroll to position [0, 0]
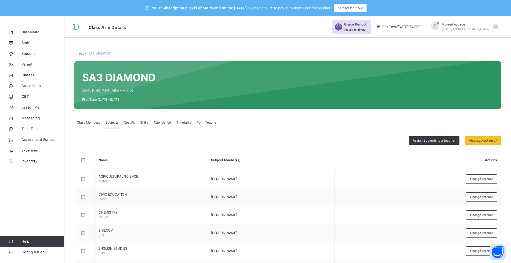
click at [336, 119] on div "Class Members Subjects Results Skills Attendance Timetable Form Teacher" at bounding box center [288, 122] width 428 height 11
